Goal: Check status: Check status

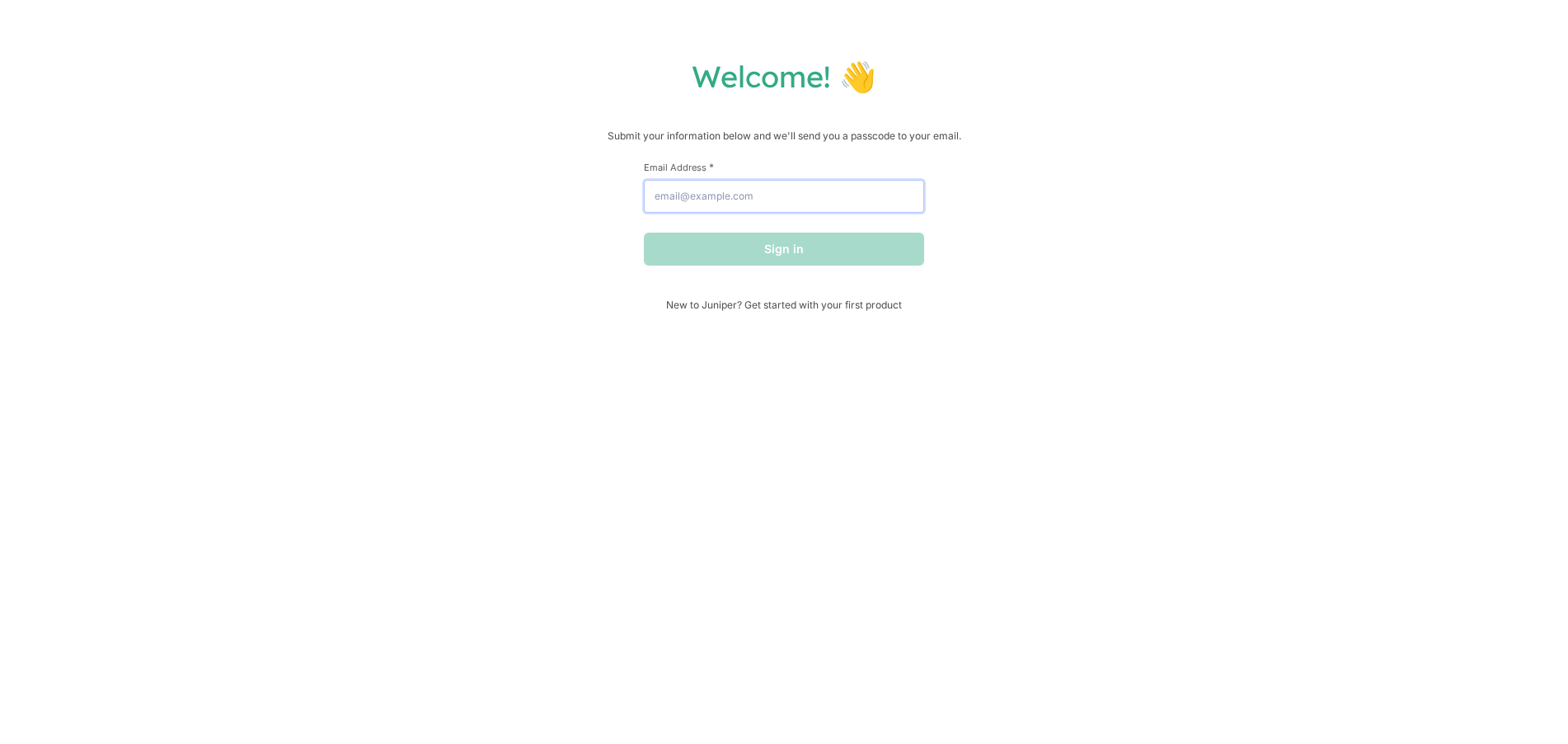
click at [734, 200] on input "Email Address *" at bounding box center [784, 197] width 280 height 33
type input "[EMAIL_ADDRESS][PERSON_NAME][DOMAIN_NAME]"
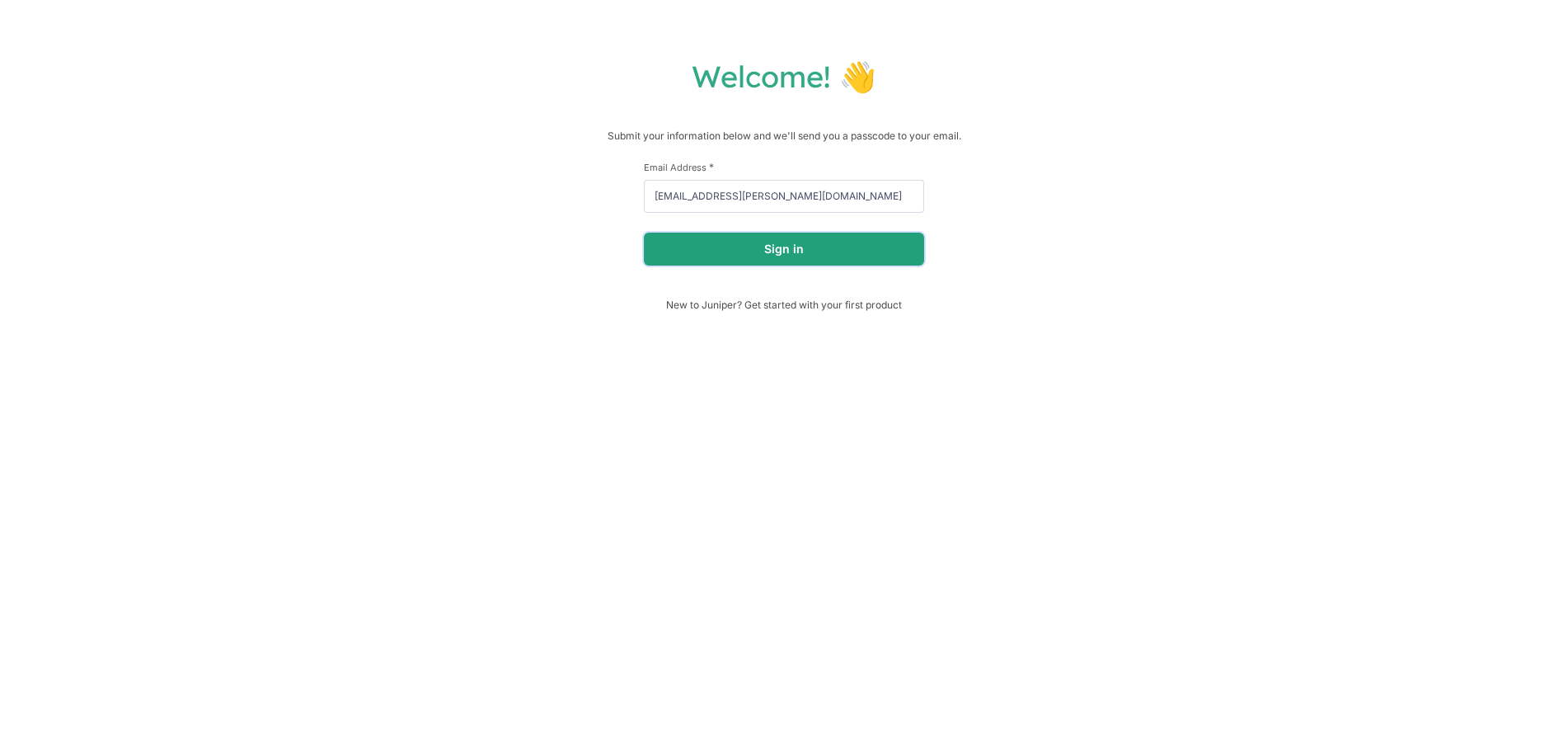
click at [778, 253] on button "Sign in" at bounding box center [784, 249] width 280 height 33
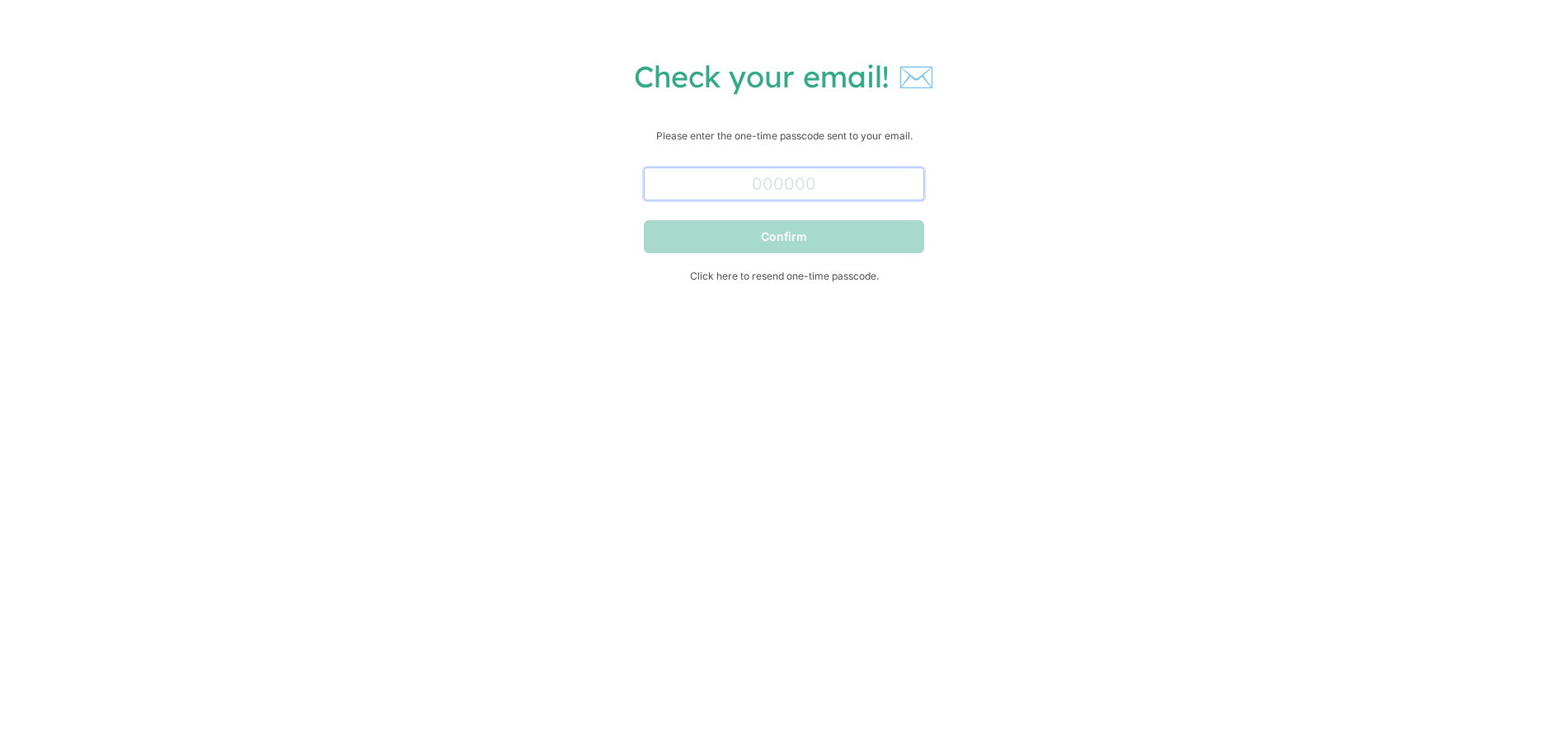
click at [743, 177] on input "text" at bounding box center [784, 184] width 280 height 33
paste input "566436"
type input "566436"
click at [789, 240] on button "Confirm" at bounding box center [784, 237] width 280 height 33
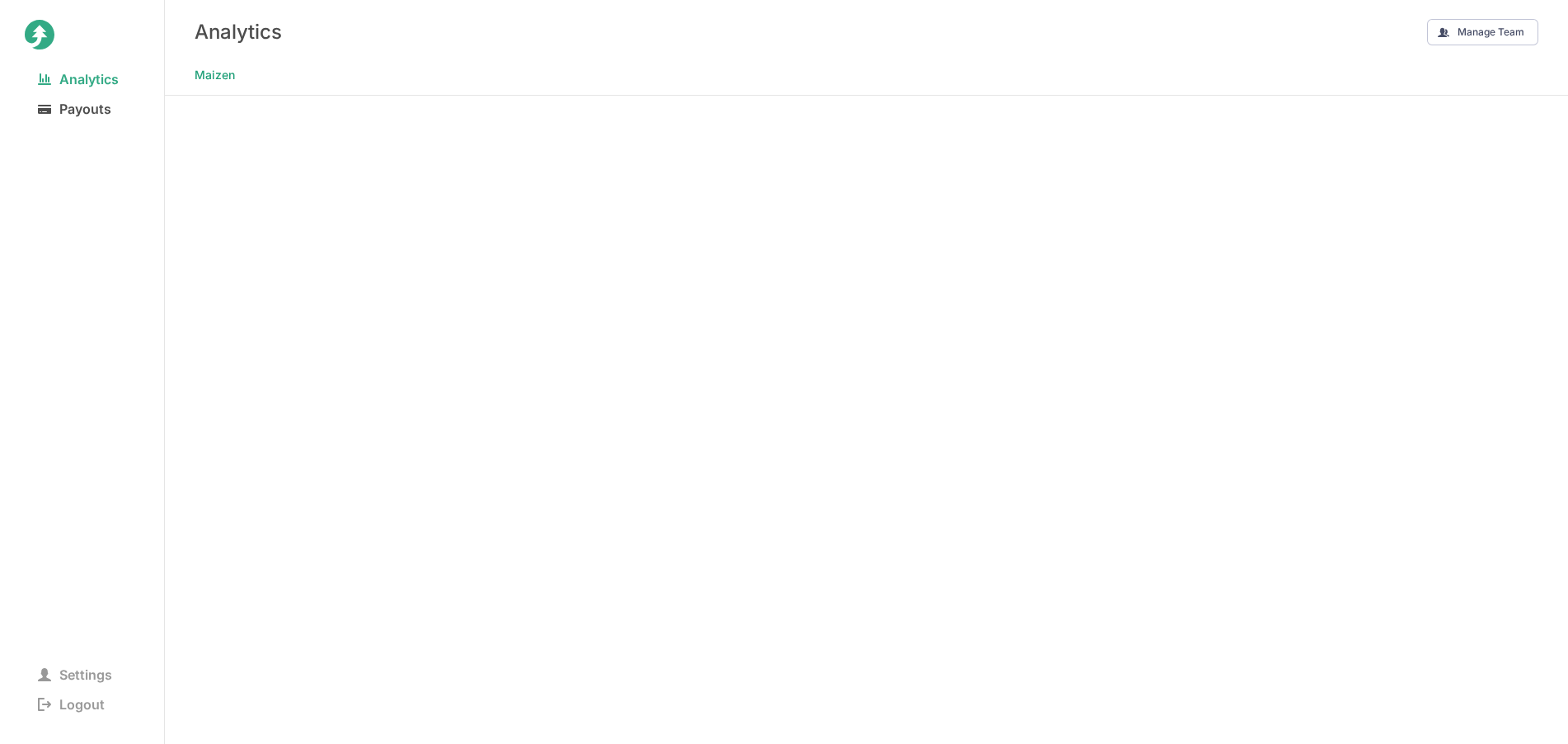
click at [94, 104] on span "Payouts" at bounding box center [75, 109] width 100 height 23
click at [266, 51] on div "Payouts" at bounding box center [866, 32] width 1403 height 63
click at [111, 465] on nav "Settings Logout" at bounding box center [82, 554] width 115 height 327
